Goal: Task Accomplishment & Management: Complete application form

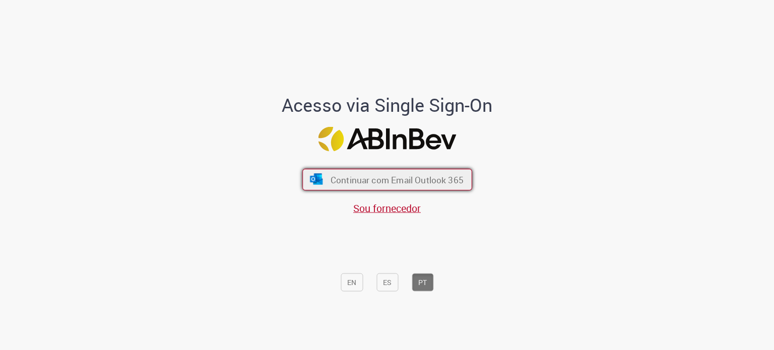
click at [417, 172] on button "Continuar com Email Outlook 365" at bounding box center [387, 180] width 170 height 22
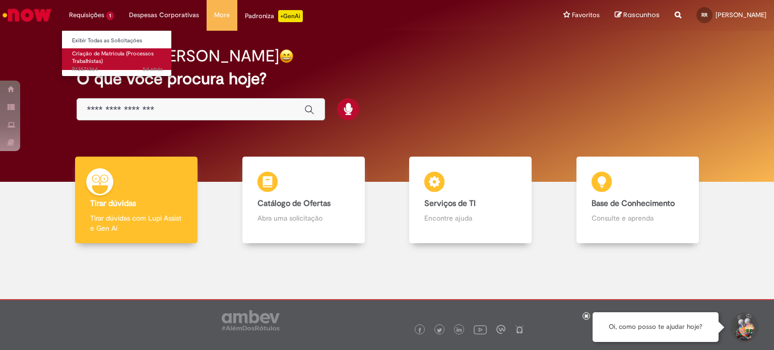
click at [94, 53] on span "Criação de Matrícula (Processos Trabalhistas)" at bounding box center [113, 58] width 82 height 16
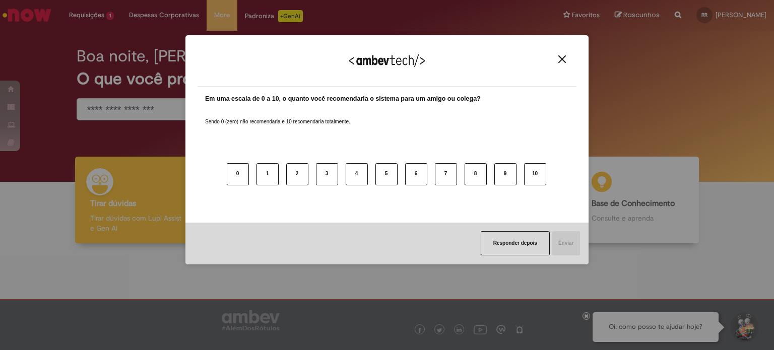
click at [526, 244] on button "Responder depois" at bounding box center [515, 243] width 69 height 24
